Goal: Share content: Share content

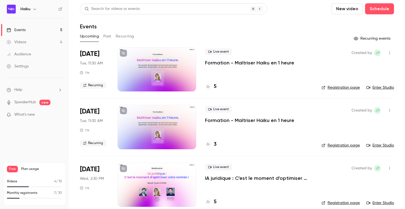
click at [108, 37] on button "Past" at bounding box center [107, 36] width 8 height 9
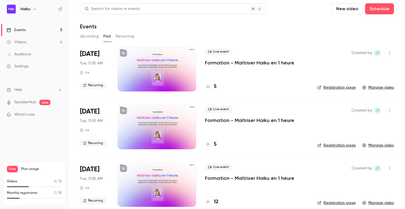
scroll to position [51, 0]
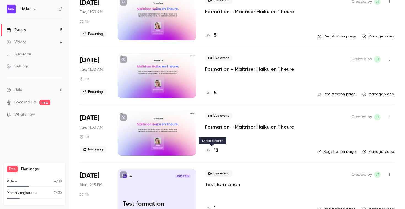
click at [216, 150] on h4 "12" at bounding box center [216, 150] width 5 height 7
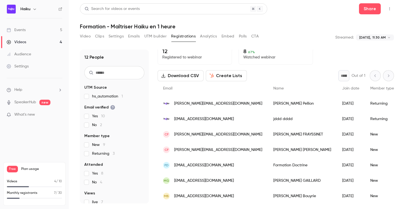
scroll to position [4, 0]
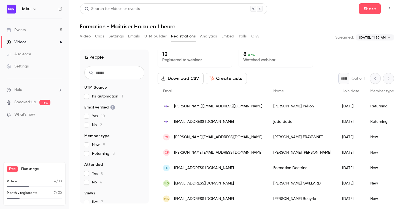
click at [208, 38] on button "Analytics" at bounding box center [208, 36] width 17 height 9
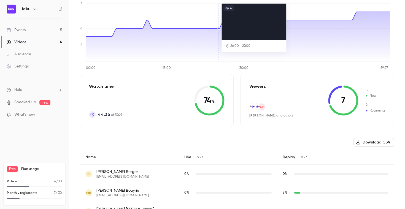
scroll to position [46, 0]
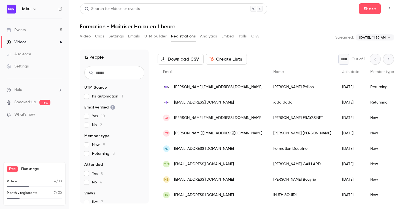
scroll to position [24, 0]
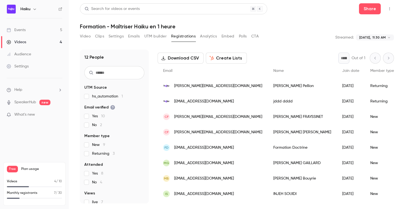
click at [205, 37] on button "Analytics" at bounding box center [208, 36] width 17 height 9
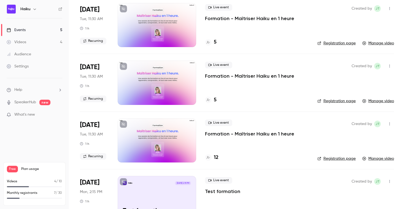
scroll to position [45, 0]
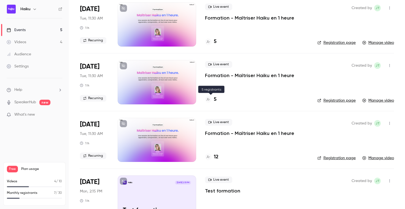
click at [214, 99] on h4 "5" at bounding box center [215, 99] width 3 height 7
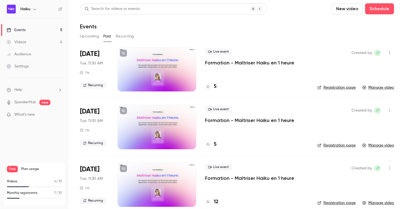
click at [213, 85] on div "5" at bounding box center [211, 86] width 12 height 7
click at [215, 144] on h4 "5" at bounding box center [215, 144] width 3 height 7
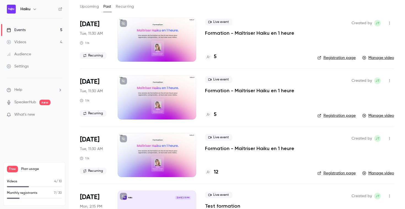
scroll to position [36, 0]
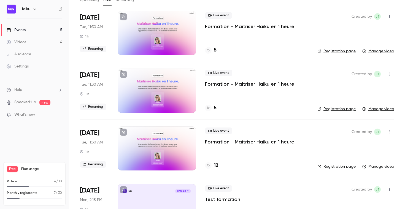
click at [228, 142] on p "Formation - Maîtriser Haiku en 1 heure" at bounding box center [249, 142] width 89 height 7
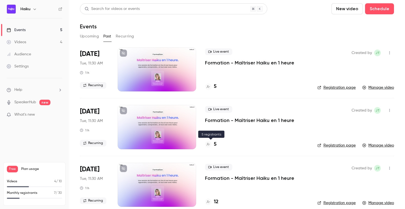
click at [215, 143] on h4 "5" at bounding box center [215, 144] width 3 height 7
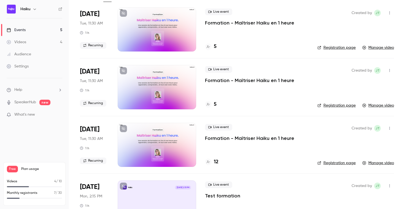
scroll to position [45, 0]
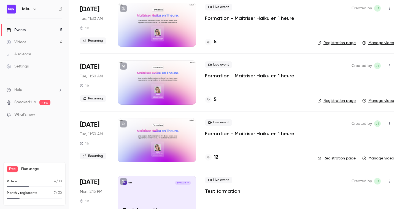
click at [212, 157] on div "12" at bounding box center [212, 157] width 14 height 7
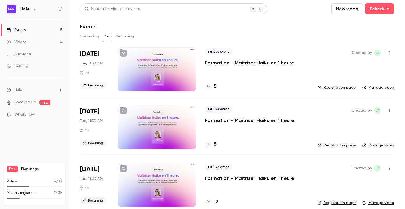
click at [332, 88] on link "Registration page" at bounding box center [337, 88] width 38 height 6
click at [92, 36] on button "Upcoming" at bounding box center [89, 36] width 19 height 9
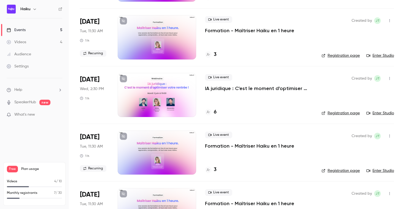
scroll to position [93, 0]
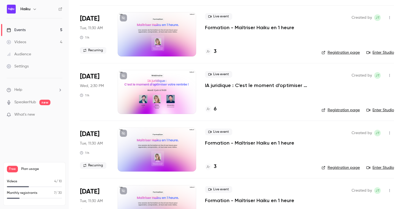
click at [388, 135] on button "button" at bounding box center [389, 133] width 9 height 9
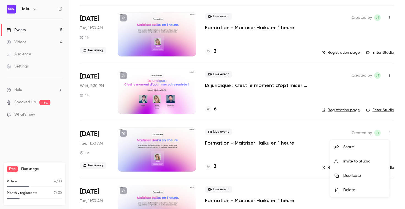
click at [352, 148] on div "Share" at bounding box center [365, 147] width 42 height 6
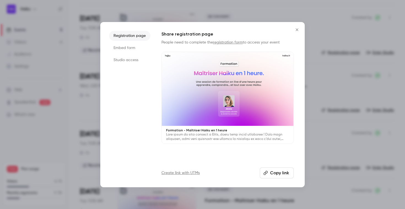
click at [278, 173] on button "Copy link" at bounding box center [277, 173] width 34 height 11
click at [297, 31] on icon "Close" at bounding box center [297, 30] width 7 height 4
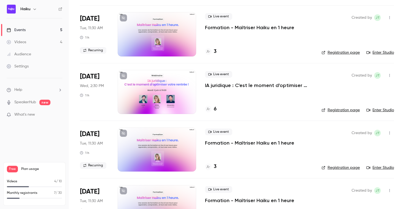
scroll to position [0, 0]
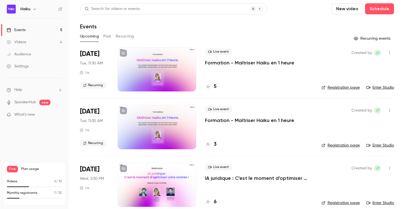
click at [385, 50] on button "button" at bounding box center [389, 53] width 9 height 9
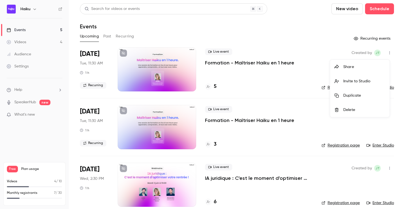
click at [295, 40] on div at bounding box center [202, 104] width 405 height 209
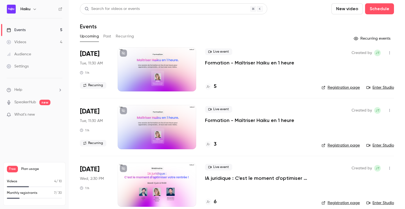
click at [388, 54] on icon "button" at bounding box center [390, 53] width 4 height 4
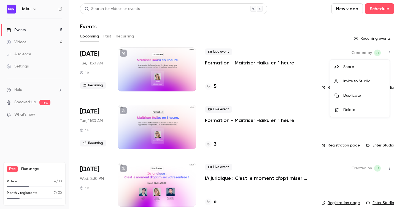
click at [353, 67] on div "Share" at bounding box center [365, 67] width 42 height 6
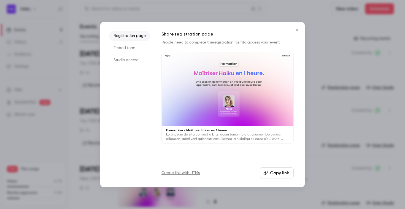
click at [274, 172] on button "Copy link" at bounding box center [277, 173] width 34 height 11
click at [297, 29] on icon "Close" at bounding box center [297, 29] width 2 height 2
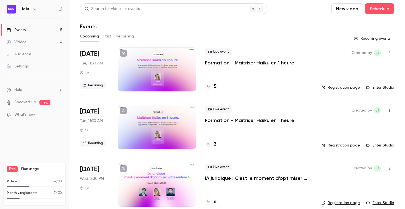
click at [122, 36] on button "Recurring" at bounding box center [125, 36] width 18 height 9
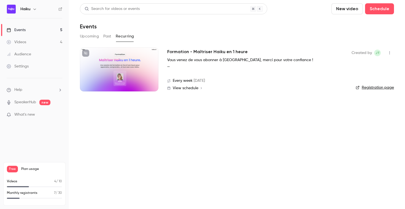
click at [389, 52] on icon "button" at bounding box center [390, 53] width 4 height 4
click at [354, 66] on div "Share" at bounding box center [369, 67] width 42 height 6
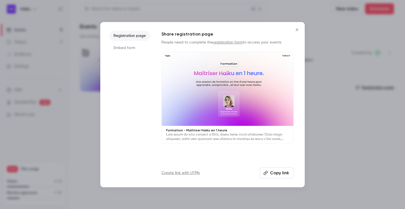
click at [270, 170] on button "Copy link" at bounding box center [277, 173] width 34 height 11
click at [297, 29] on icon "Close" at bounding box center [297, 30] width 7 height 4
